Goal: Answer question/provide support: Ask a question

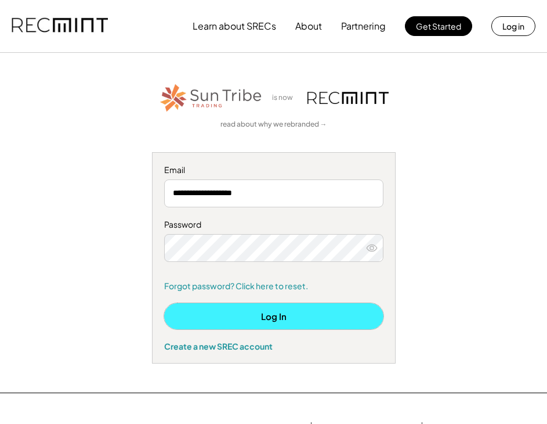
click at [279, 319] on button "Log In" at bounding box center [273, 316] width 219 height 26
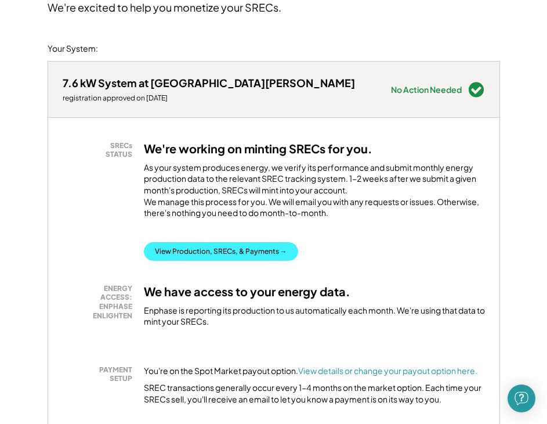
scroll to position [115, 0]
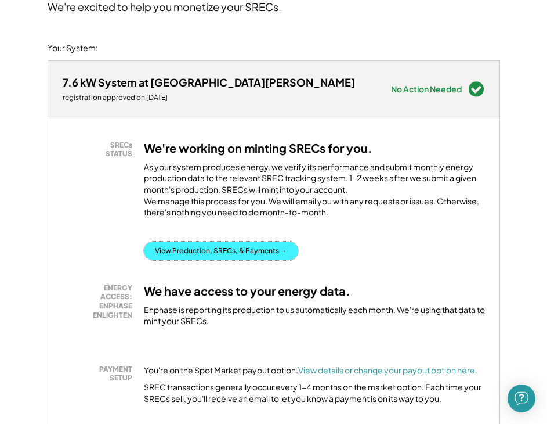
click at [206, 260] on button "View Production, SRECs, & Payments →" at bounding box center [221, 250] width 154 height 19
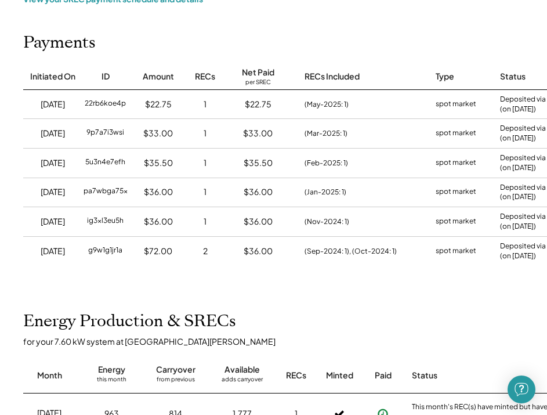
scroll to position [121, 0]
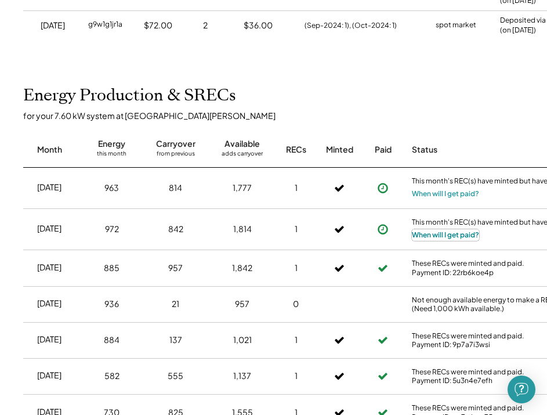
click at [462, 241] on button "When will I get paid?" at bounding box center [445, 235] width 67 height 12
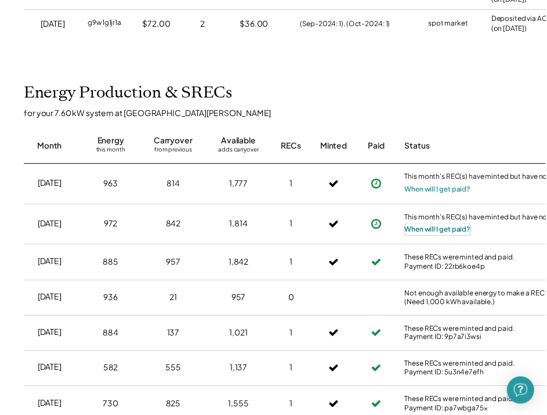
scroll to position [348, 0]
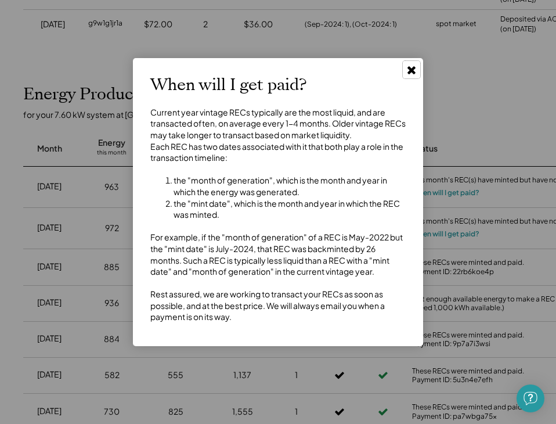
click at [415, 70] on icon at bounding box center [412, 70] width 12 height 12
